Goal: Use online tool/utility: Utilize a website feature to perform a specific function

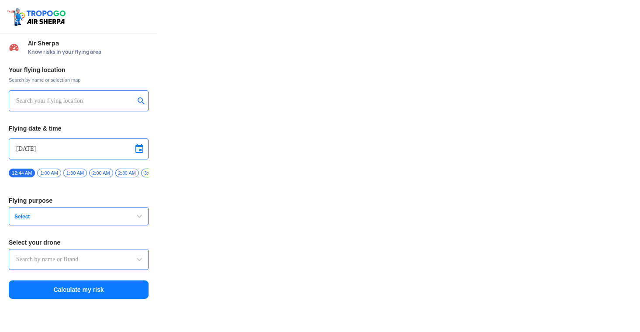
click at [61, 100] on input "text" at bounding box center [75, 101] width 118 height 10
click at [143, 99] on button "submit" at bounding box center [143, 101] width 10 height 9
click at [73, 220] on span "Select" at bounding box center [65, 216] width 109 height 7
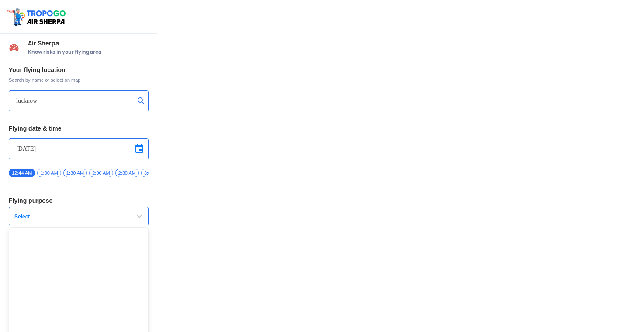
click at [74, 219] on span "Select" at bounding box center [65, 216] width 109 height 7
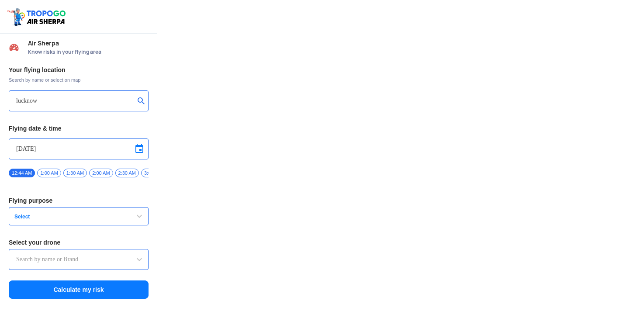
click at [74, 219] on span "Select" at bounding box center [65, 216] width 109 height 7
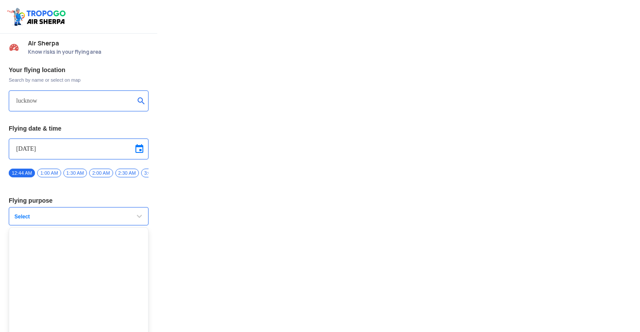
scroll to position [1, 0]
click at [215, 173] on div at bounding box center [320, 166] width 640 height 332
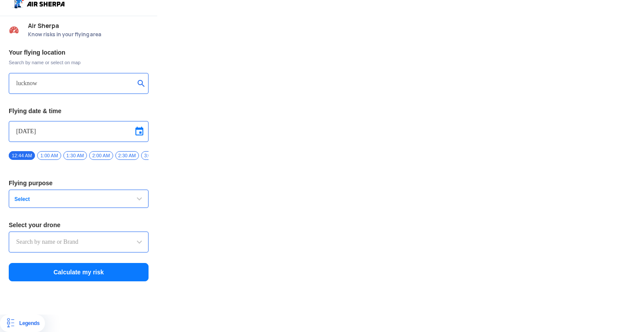
scroll to position [24, 0]
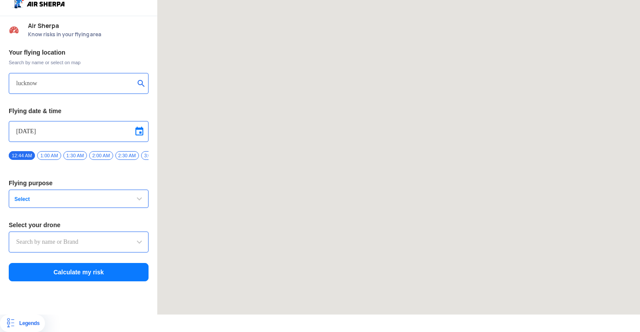
click at [99, 78] on input "lucknow" at bounding box center [75, 83] width 118 height 10
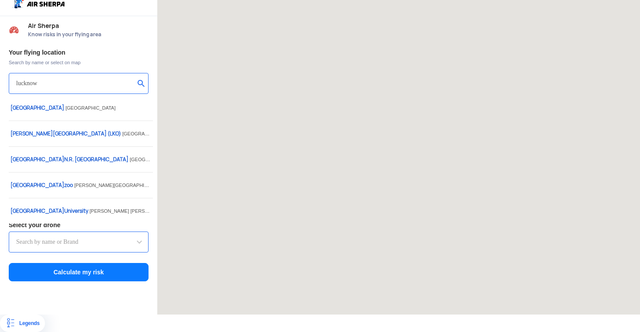
click at [105, 78] on input "lucknow" at bounding box center [75, 83] width 118 height 10
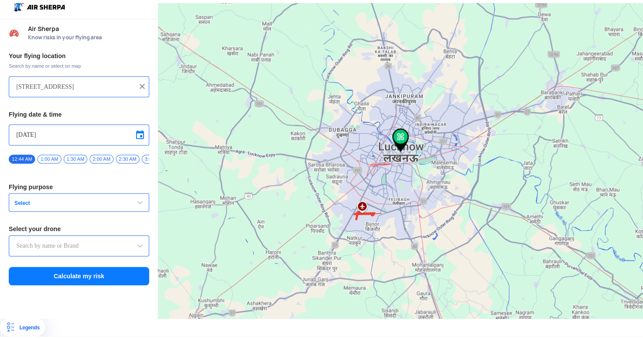
scroll to position [0, 0]
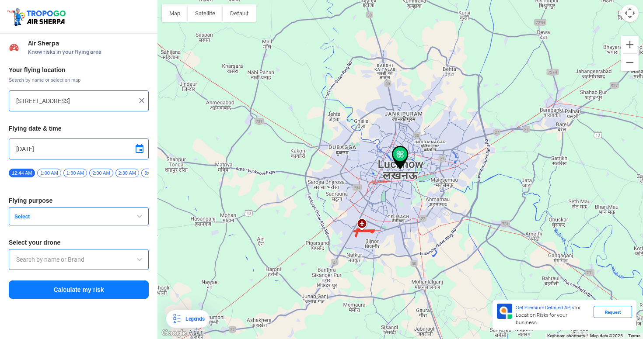
click at [53, 220] on span "Select" at bounding box center [65, 216] width 109 height 7
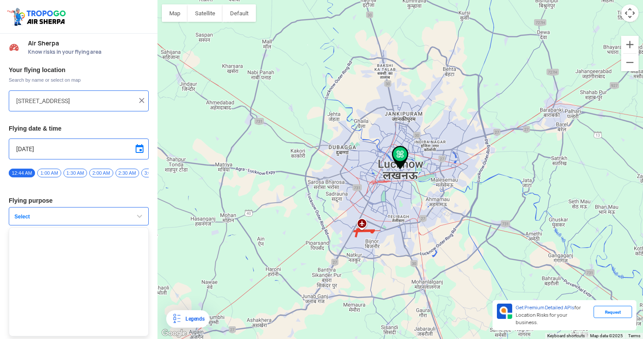
scroll to position [1, 0]
click at [136, 202] on h3 "Flying purpose" at bounding box center [79, 201] width 140 height 6
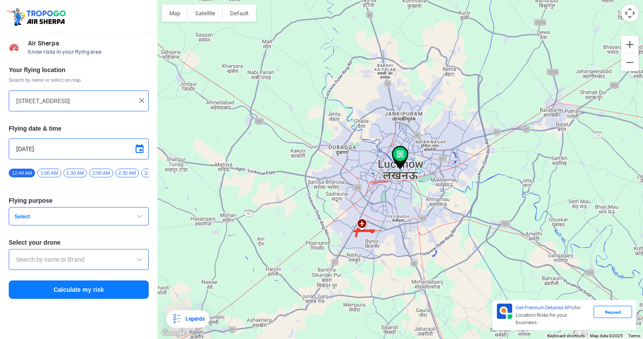
scroll to position [0, 0]
click at [125, 215] on button "Select" at bounding box center [79, 216] width 140 height 18
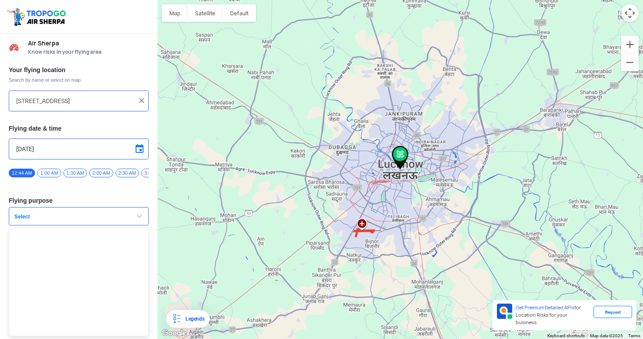
scroll to position [1, 0]
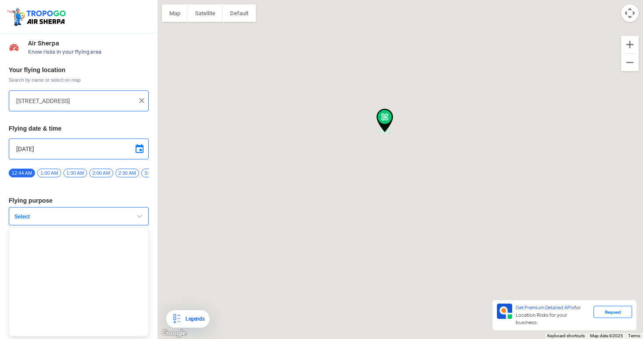
type input "RG Euphoria, [STREET_ADDRESS]"
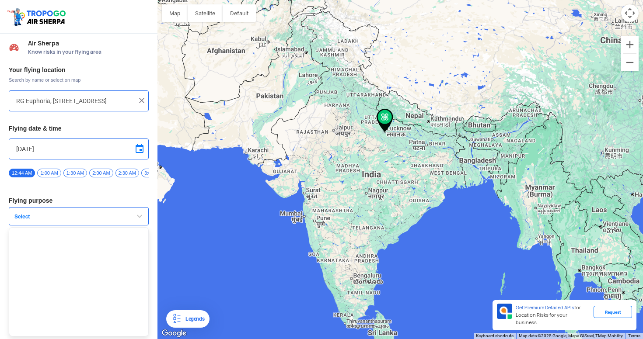
click at [107, 217] on span "Select" at bounding box center [65, 216] width 109 height 7
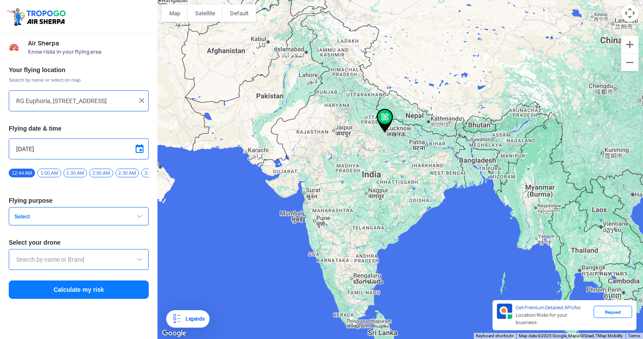
scroll to position [0, 0]
click at [83, 220] on span "Select" at bounding box center [65, 216] width 109 height 7
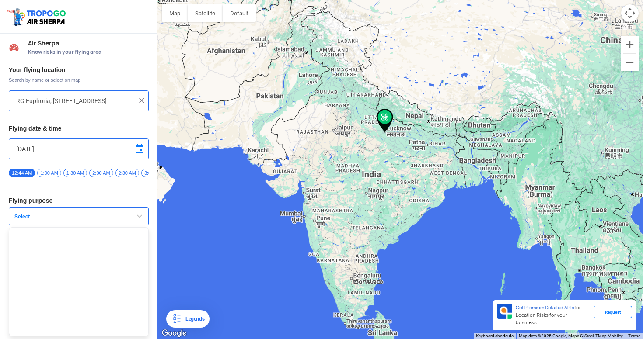
click at [115, 242] on ul at bounding box center [79, 281] width 140 height 109
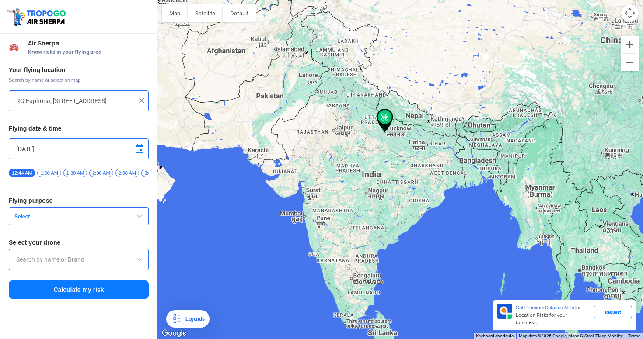
click at [73, 261] on input "text" at bounding box center [78, 259] width 125 height 10
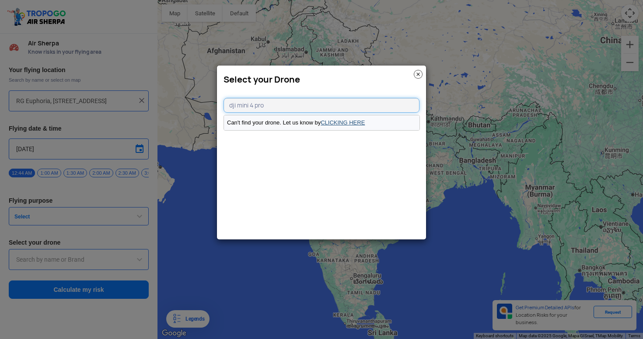
type input "dji mini 4 pro"
click at [354, 123] on link "CLICKING HERE" at bounding box center [342, 122] width 44 height 7
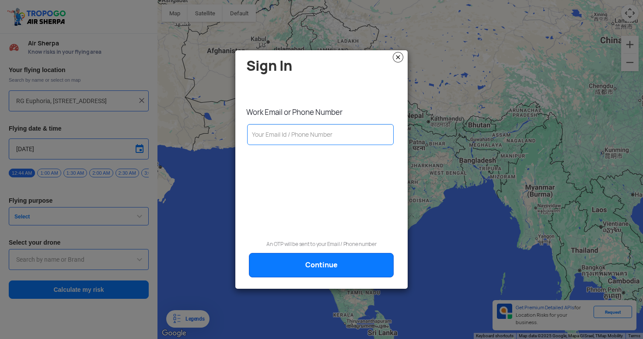
click at [398, 56] on img at bounding box center [398, 57] width 10 height 10
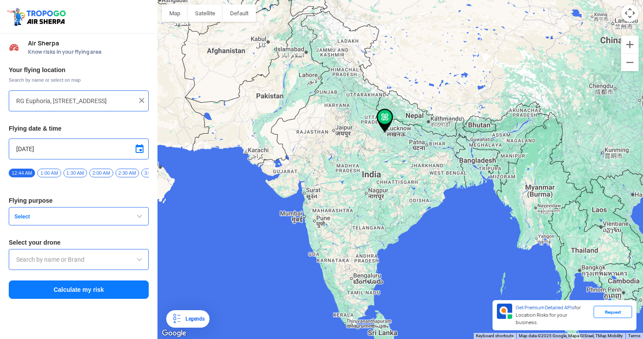
click at [87, 213] on button "Select" at bounding box center [79, 216] width 140 height 18
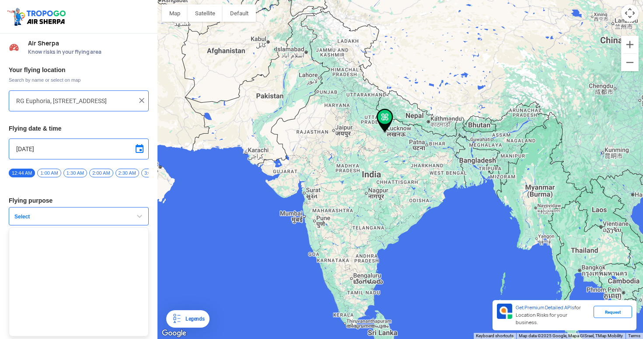
click at [61, 248] on ul at bounding box center [79, 281] width 140 height 109
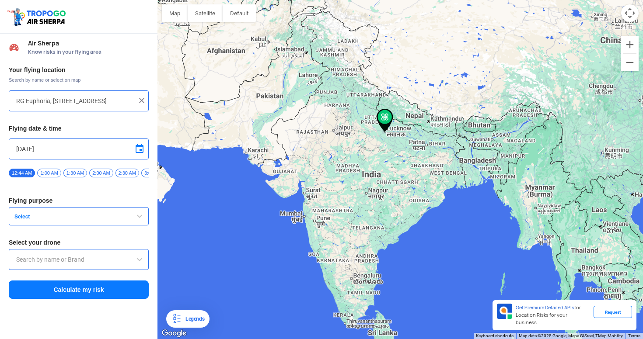
click at [73, 297] on button "Calculate my risk" at bounding box center [79, 290] width 140 height 18
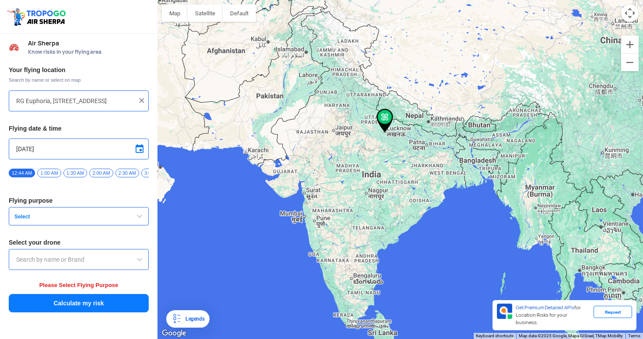
click at [83, 263] on input "text" at bounding box center [78, 259] width 125 height 10
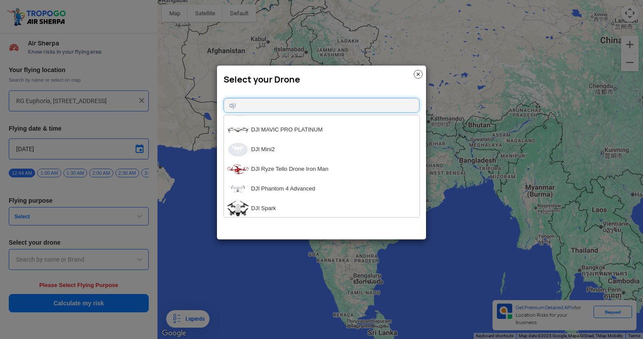
scroll to position [764, 0]
type input "dji"
click at [276, 152] on li "DJI Mini2" at bounding box center [321, 149] width 195 height 20
type input "DJI Mini2"
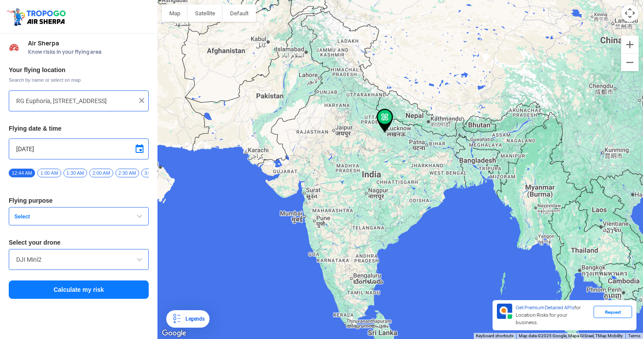
click at [69, 220] on span "Select" at bounding box center [65, 216] width 109 height 7
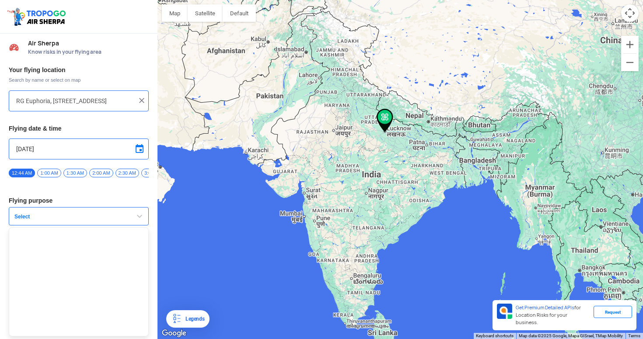
click at [121, 207] on div "Your flying location Search by name or select on map RG Euphoria, [GEOGRAPHIC_D…" at bounding box center [78, 183] width 157 height 243
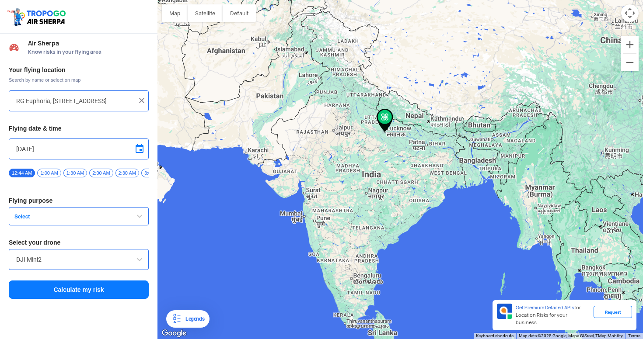
click at [90, 299] on button "Calculate my risk" at bounding box center [79, 290] width 140 height 18
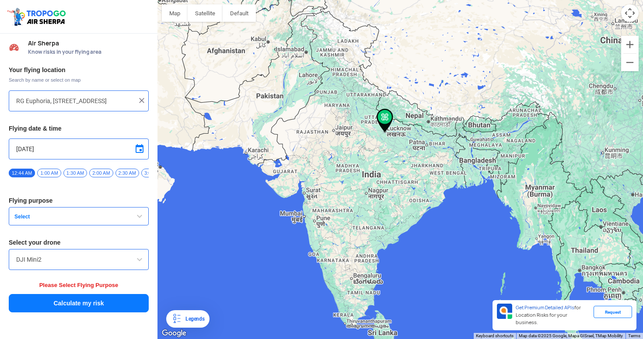
click at [83, 215] on button "Select" at bounding box center [79, 216] width 140 height 18
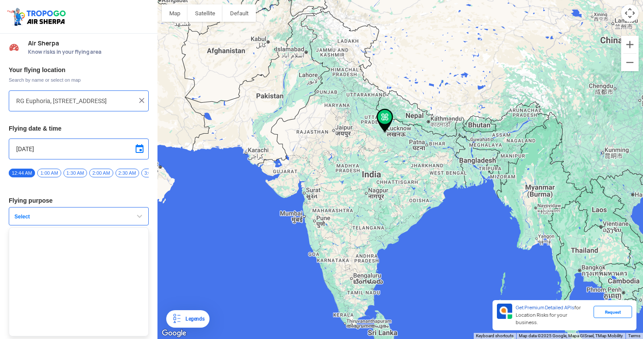
scroll to position [1, 0]
click at [111, 275] on ul at bounding box center [79, 281] width 140 height 109
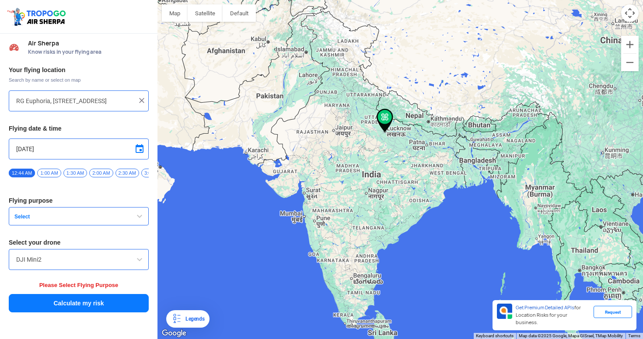
scroll to position [0, 0]
click at [59, 226] on button "Select" at bounding box center [79, 216] width 140 height 18
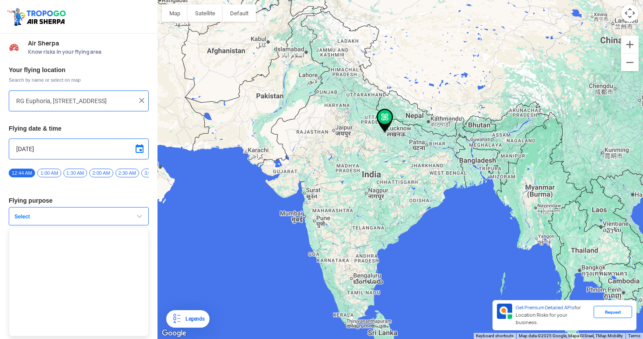
click at [60, 220] on span "Select" at bounding box center [65, 216] width 109 height 7
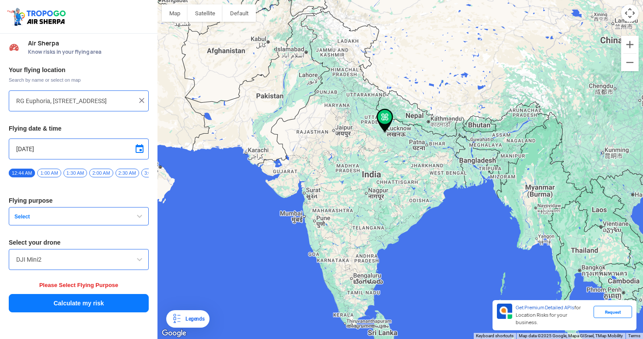
click at [51, 172] on span "1:00 AM" at bounding box center [49, 173] width 24 height 9
click at [60, 217] on span "Select" at bounding box center [65, 216] width 109 height 7
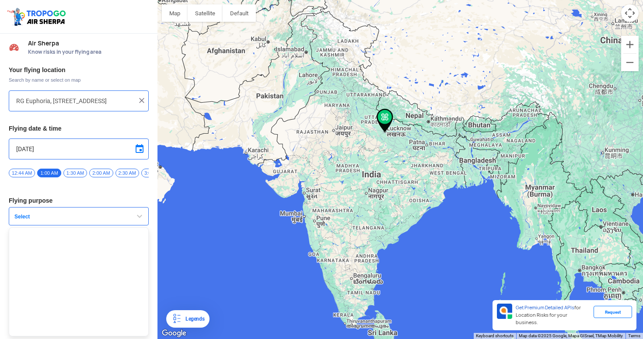
click at [25, 176] on span "12:44 AM" at bounding box center [22, 173] width 26 height 9
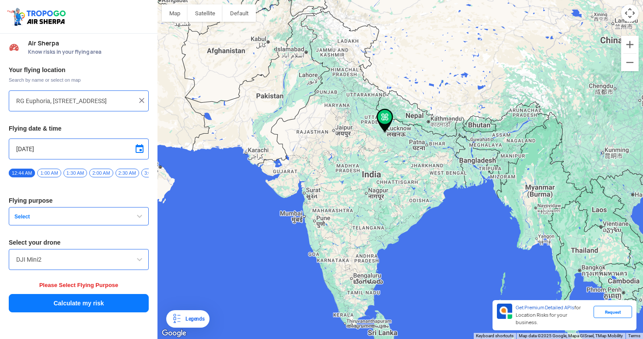
click at [87, 307] on button "Calculate my risk" at bounding box center [79, 303] width 140 height 18
click at [83, 220] on span "Select" at bounding box center [65, 216] width 109 height 7
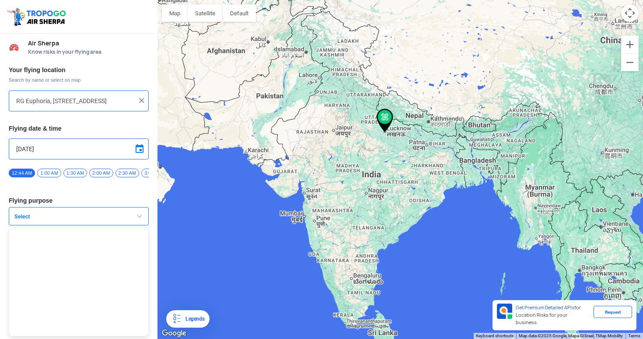
click at [64, 258] on ul at bounding box center [79, 281] width 140 height 109
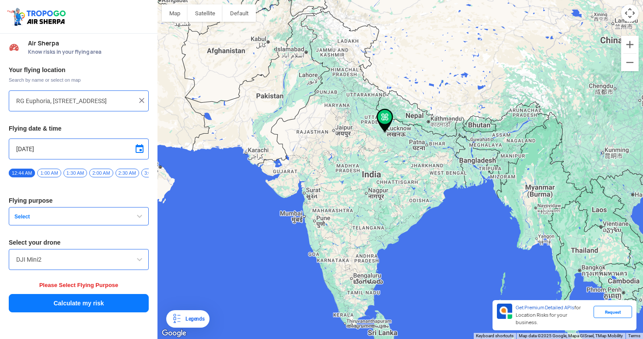
click at [39, 220] on span "Select" at bounding box center [65, 216] width 109 height 7
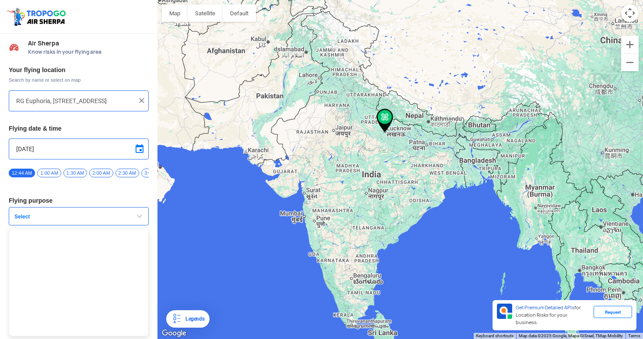
click at [37, 236] on ul at bounding box center [79, 281] width 140 height 109
